Goal: Find specific page/section: Find specific page/section

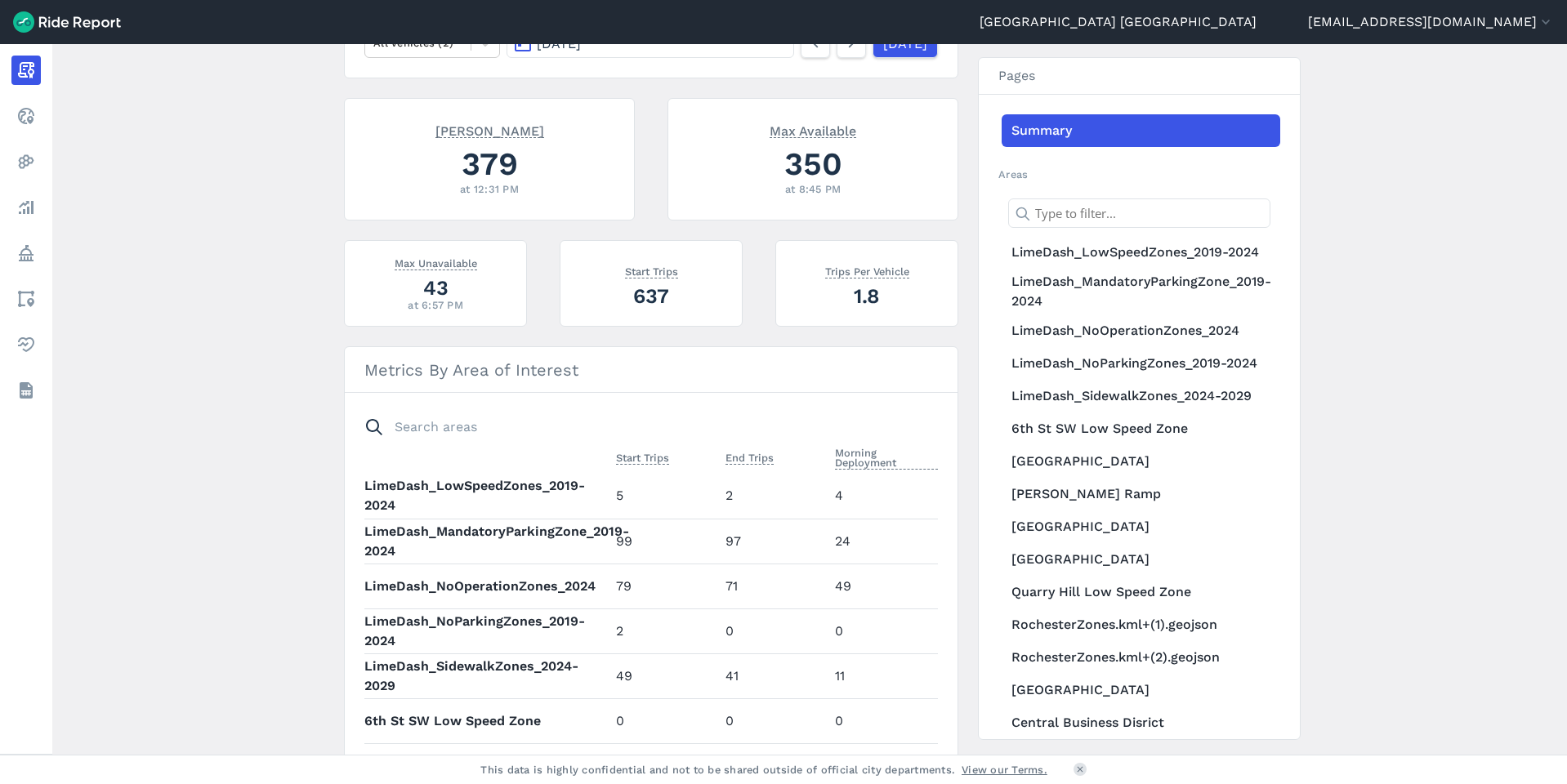
scroll to position [327, 0]
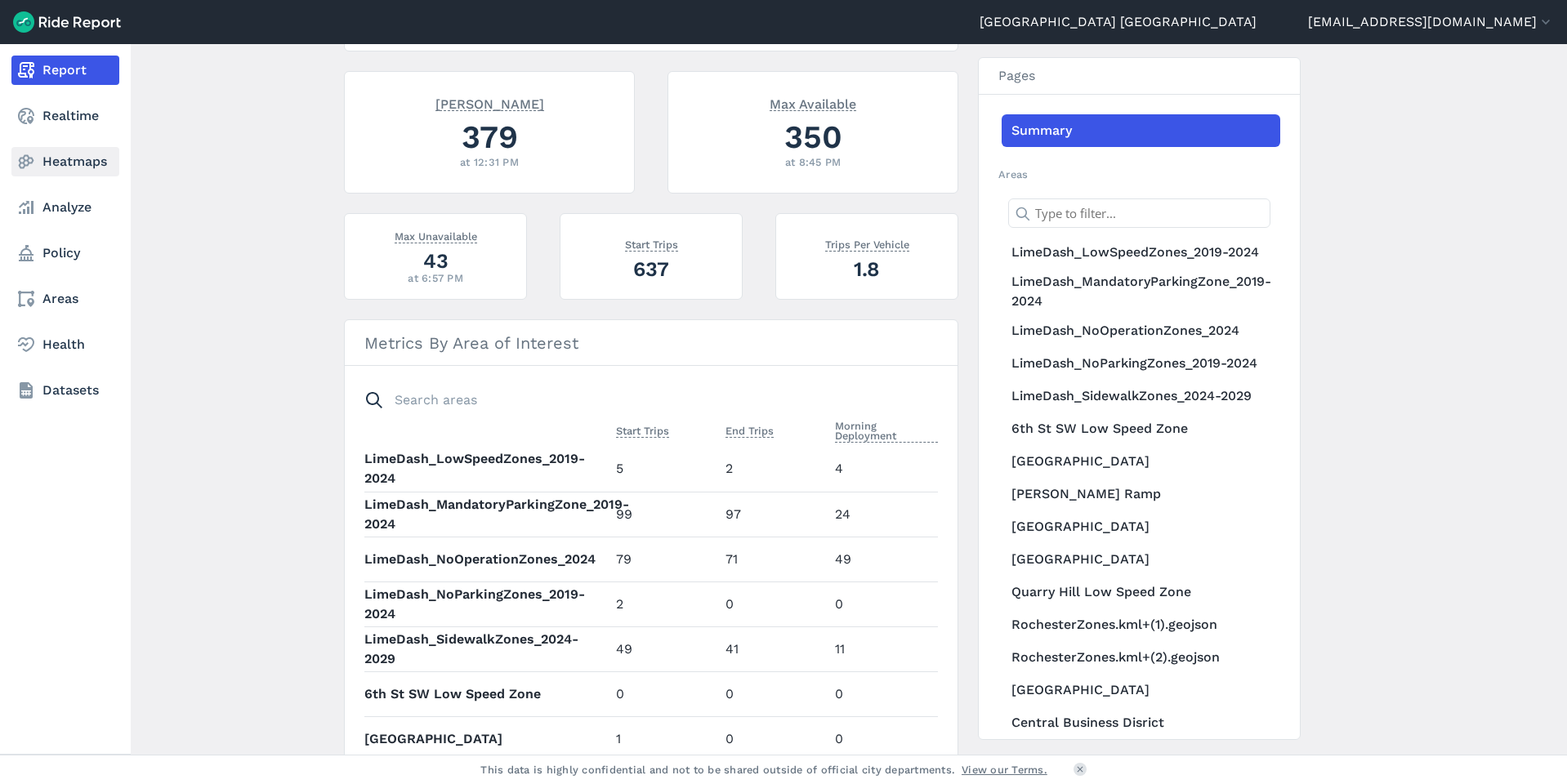
click at [55, 159] on link "Heatmaps" at bounding box center [65, 162] width 108 height 30
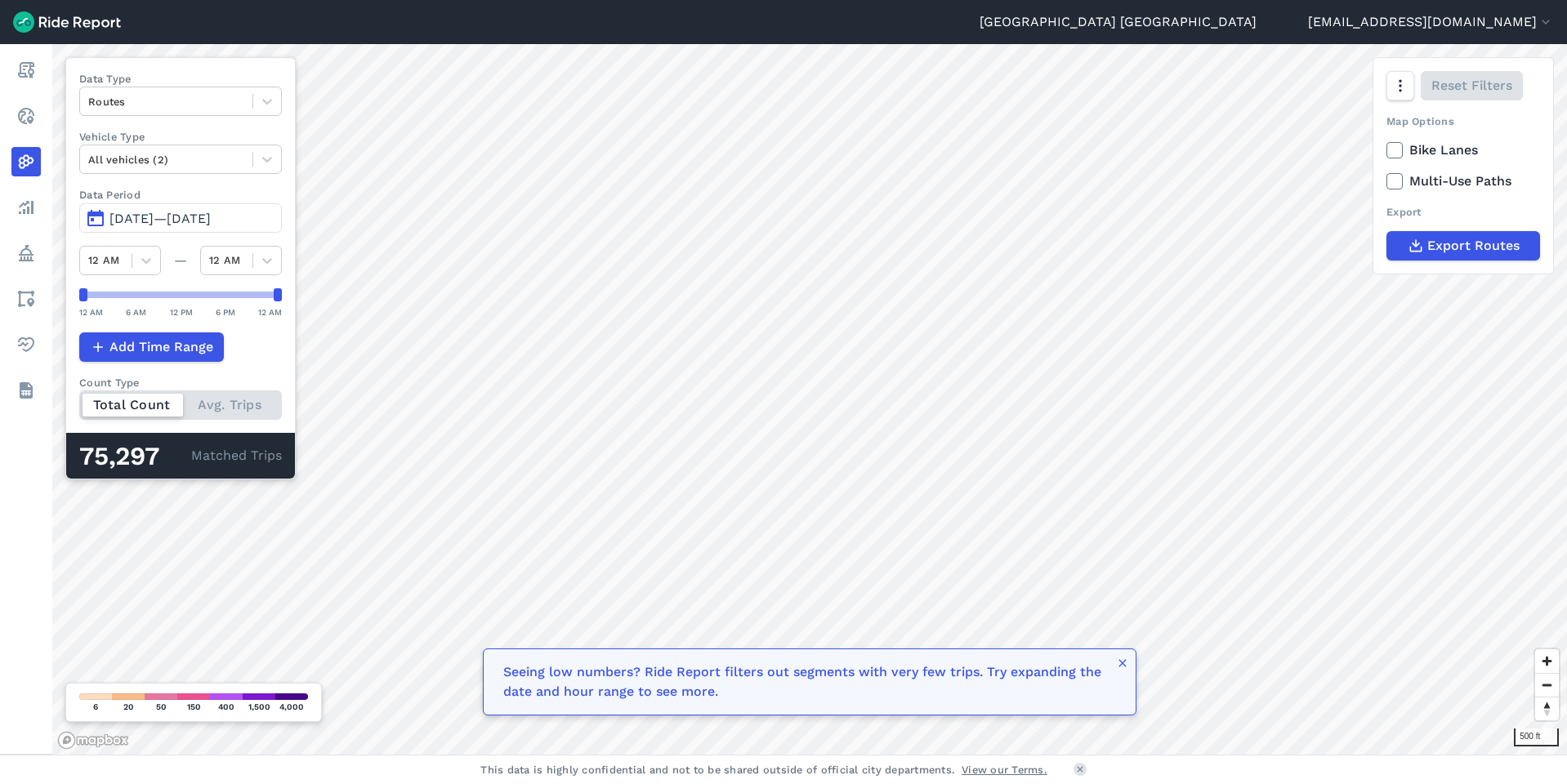
click at [243, 467] on div "500 ft Data Type Routes Vehicle Type All vehicles (2) Data Period Jun 18, 2025—…" at bounding box center [810, 399] width 1515 height 710
click at [272, 100] on icon at bounding box center [267, 101] width 17 height 17
click at [230, 173] on div "Trip Ends" at bounding box center [180, 168] width 202 height 29
